Goal: Navigation & Orientation: Find specific page/section

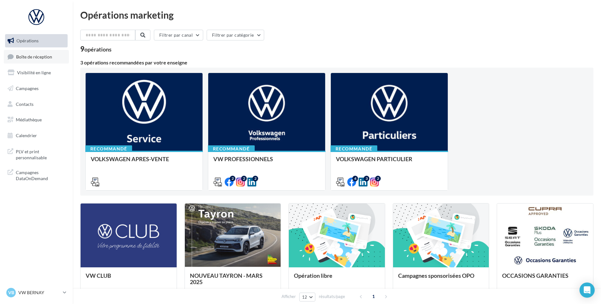
click at [37, 55] on span "Boîte de réception" at bounding box center [34, 56] width 36 height 5
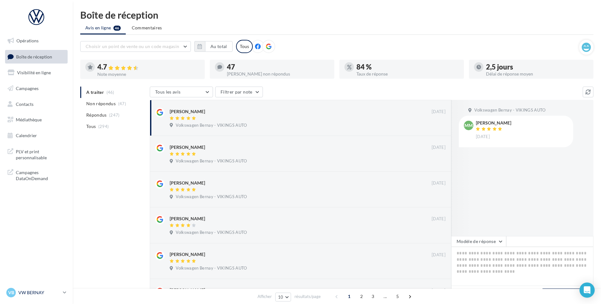
click at [46, 287] on link "VB VW BERNAY vw-ber-vau" at bounding box center [36, 293] width 63 height 12
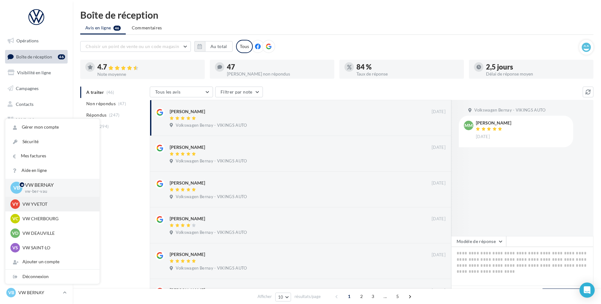
click at [51, 208] on div "VY VW YVETOT vw-yve-vau" at bounding box center [52, 204] width 84 height 9
